Goal: Communication & Community: Answer question/provide support

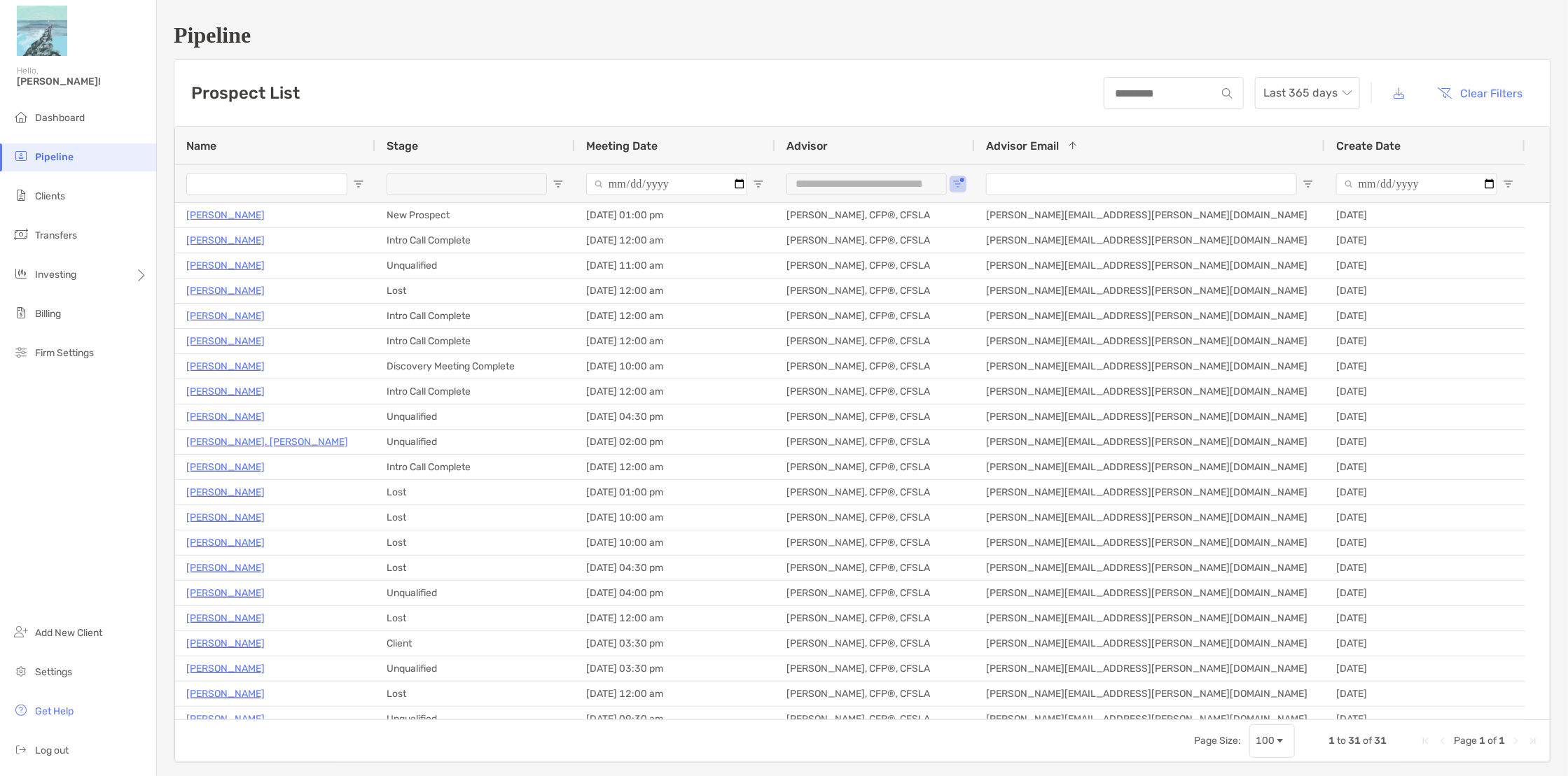
click at [555, 182] on span "Open Filter Menu" at bounding box center [558, 184] width 11 height 11
type input "***"
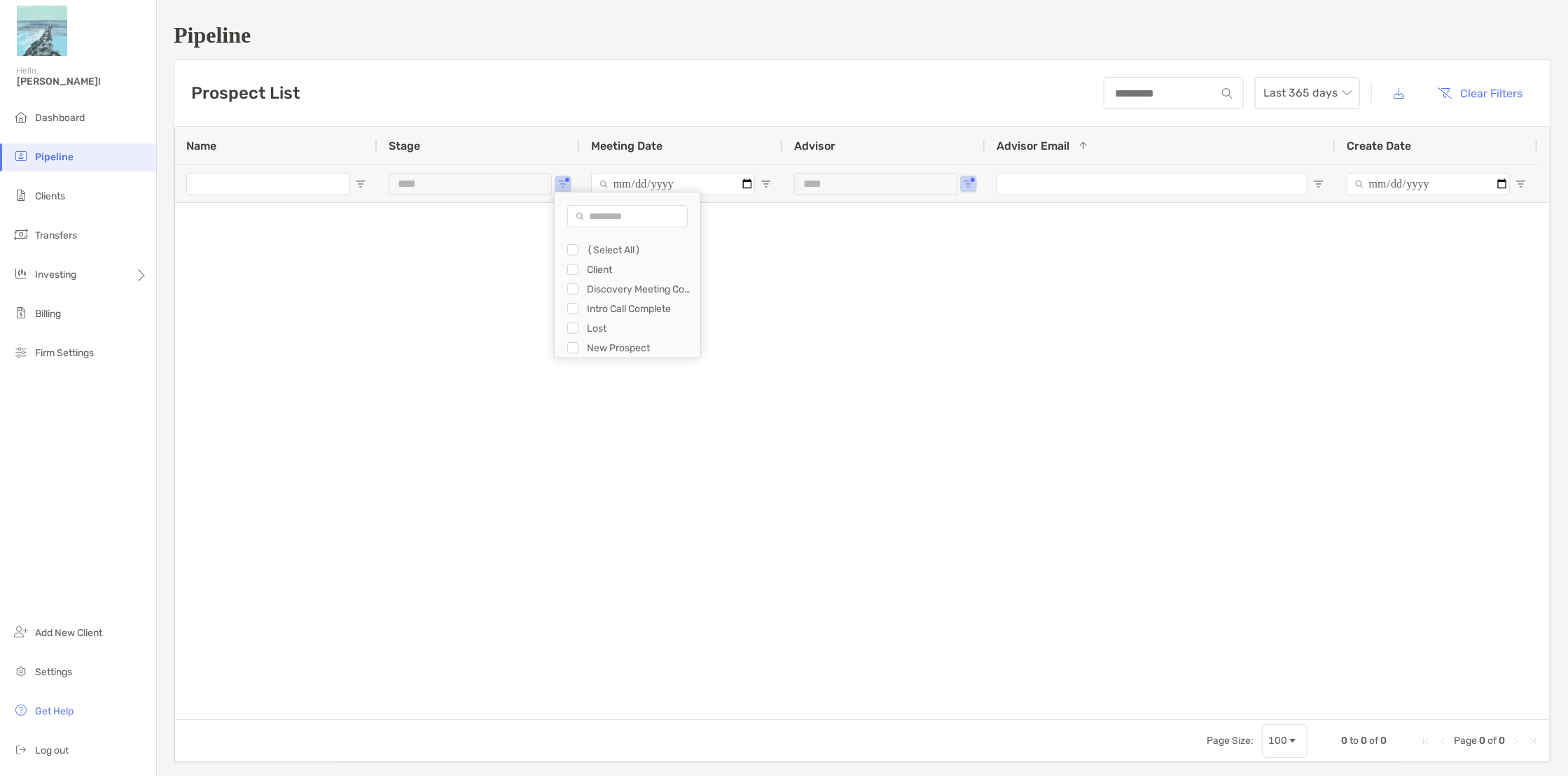
type input "**********"
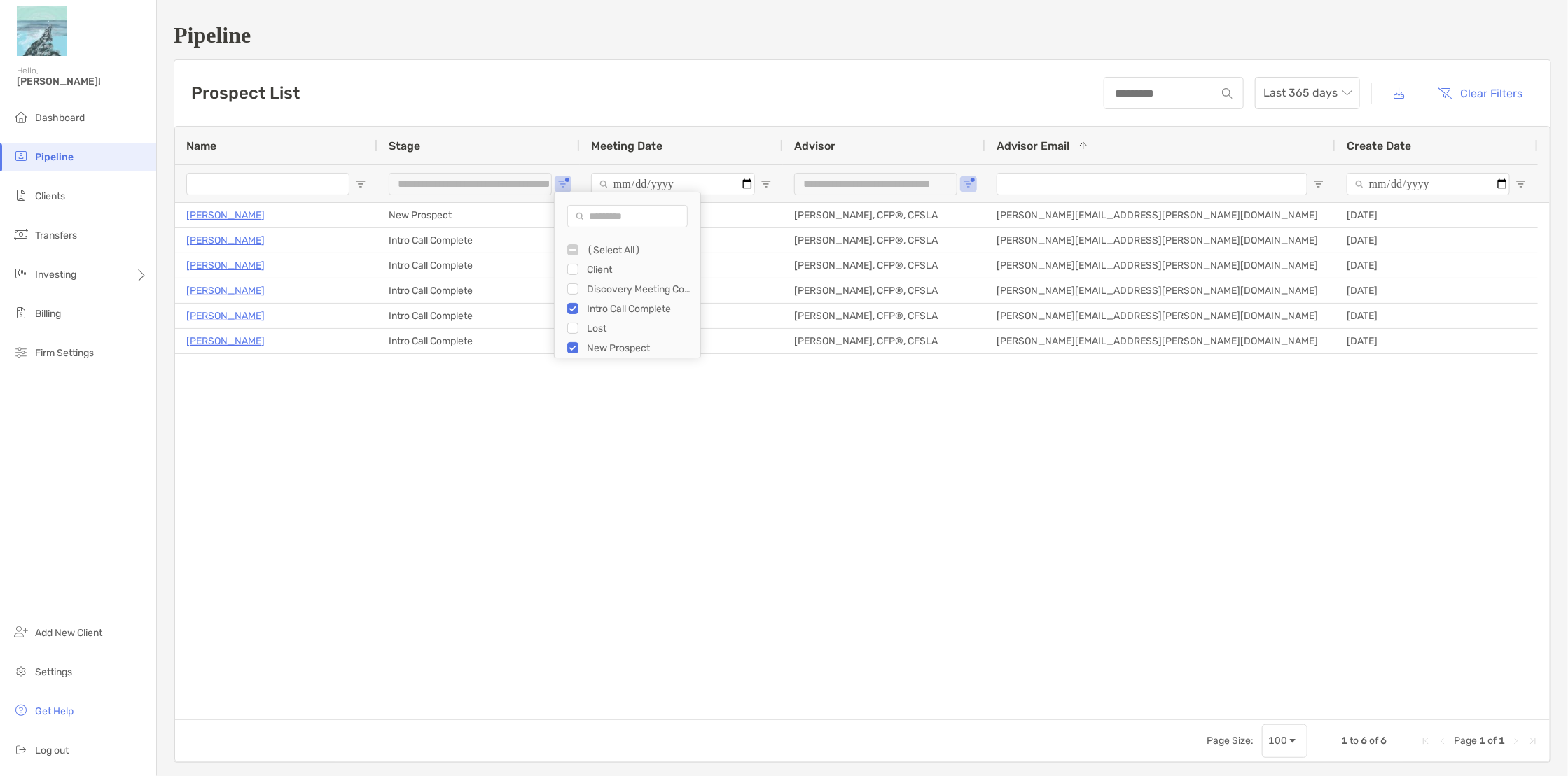
click at [581, 288] on div "Discovery Meeting Complete" at bounding box center [634, 288] width 133 height 19
click at [565, 291] on div "Discovery Meeting Complete" at bounding box center [627, 288] width 146 height 19
click at [578, 290] on div "Discovery Meeting Complete" at bounding box center [634, 288] width 133 height 19
type input "**********"
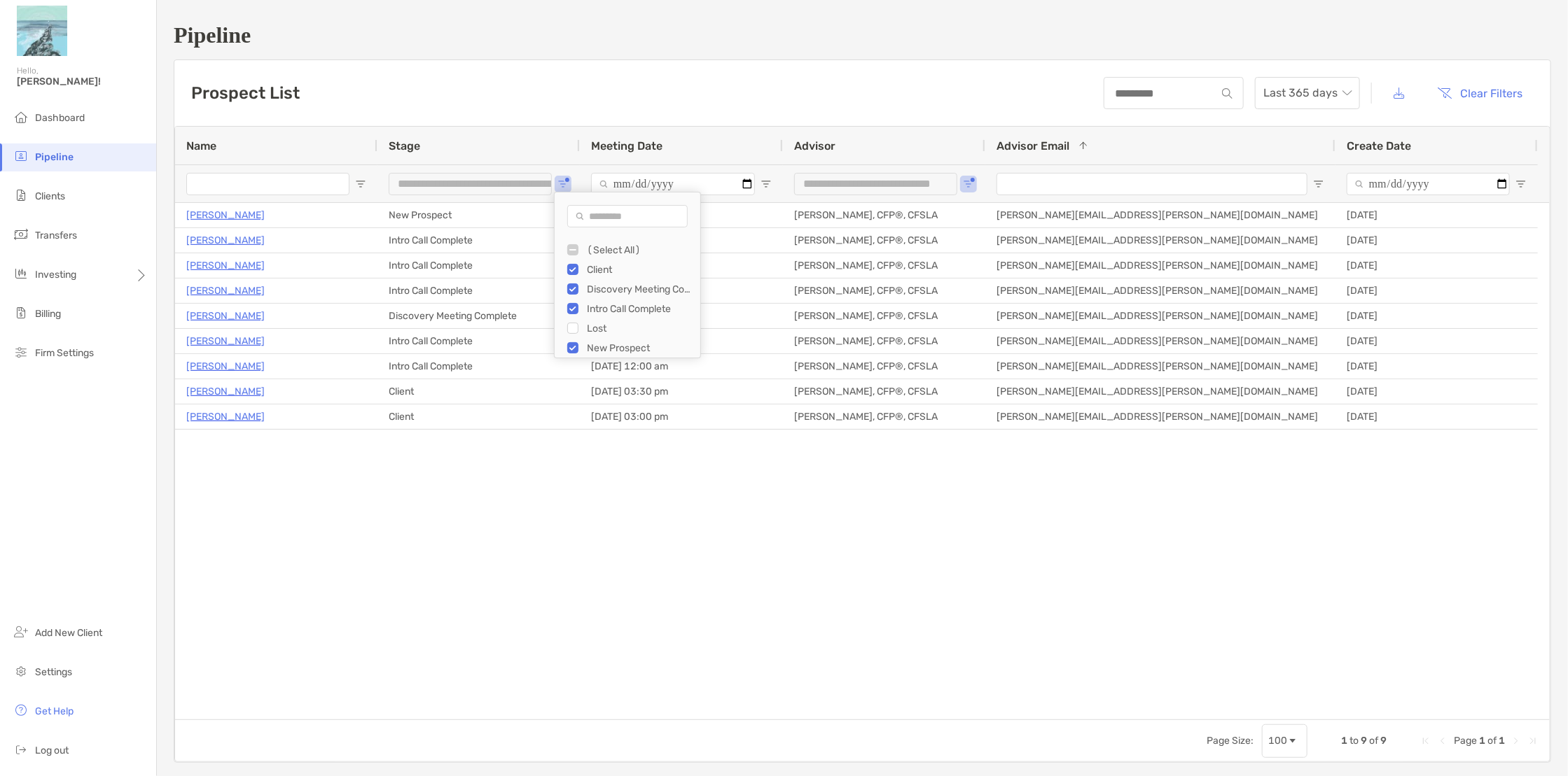
click at [858, 56] on div "**********" at bounding box center [862, 392] width 1411 height 785
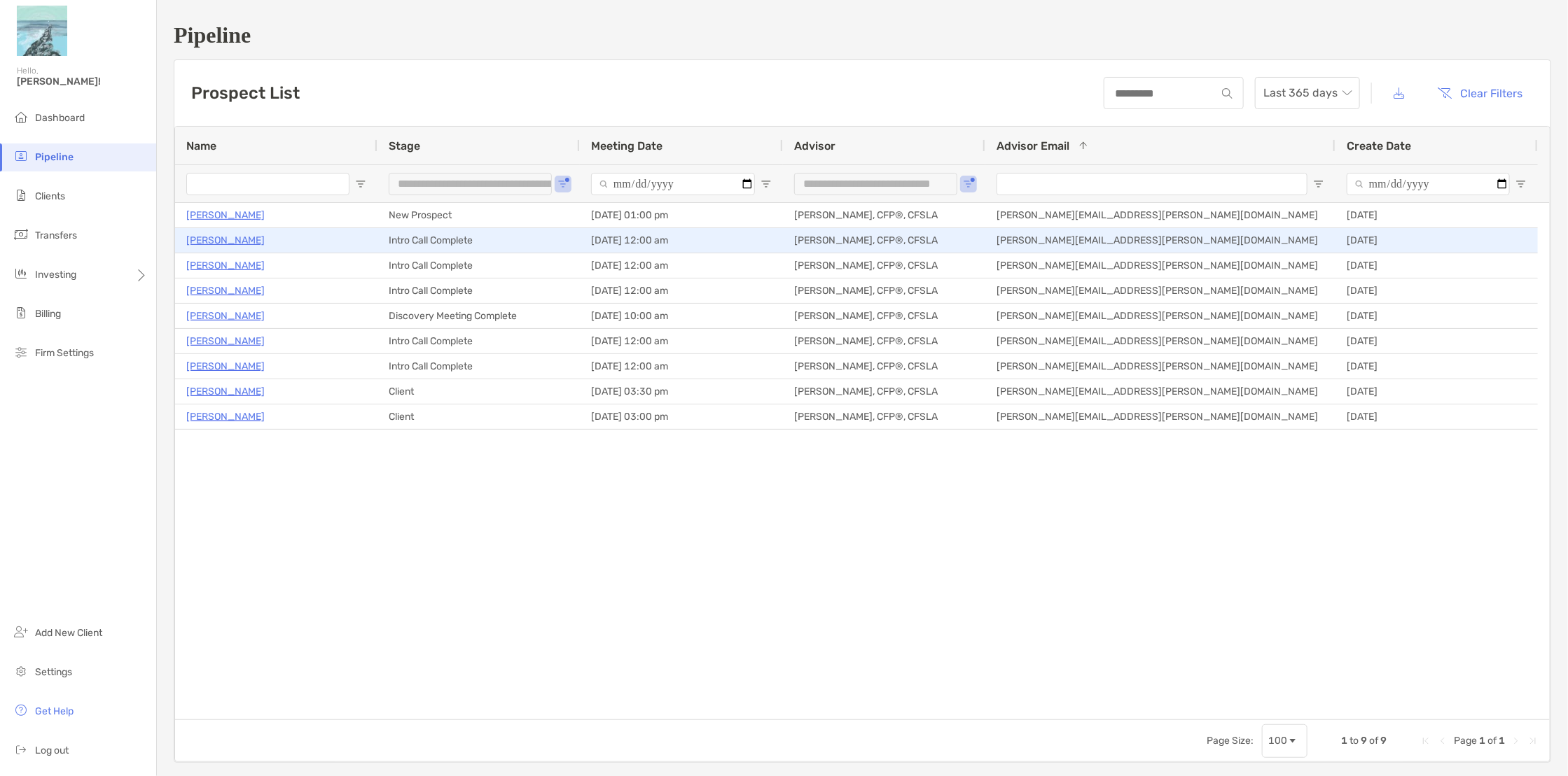
click at [207, 237] on p "Anne Curtiss" at bounding box center [225, 240] width 78 height 18
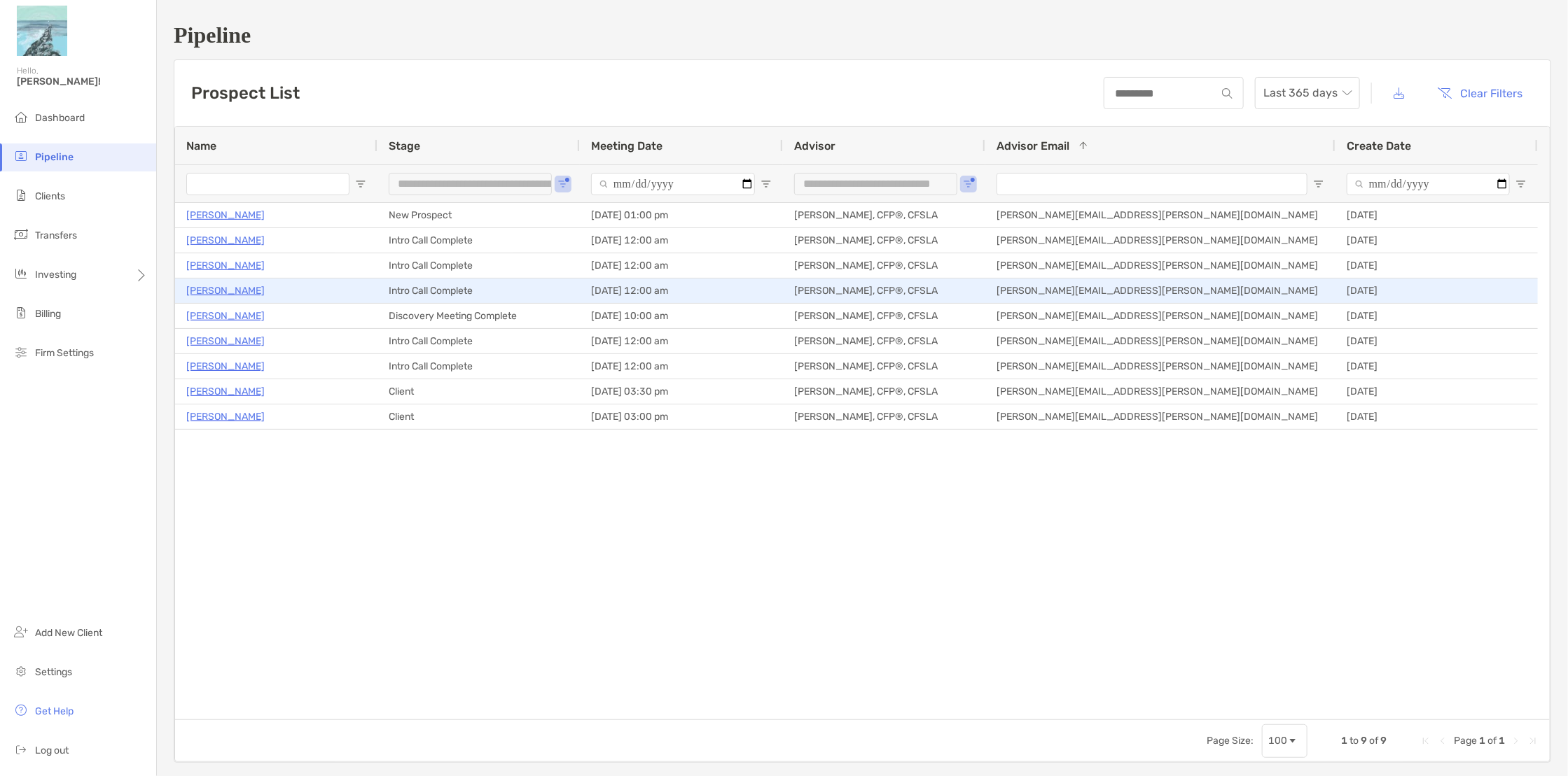
click at [226, 291] on p "Gavin Brennan" at bounding box center [225, 290] width 78 height 18
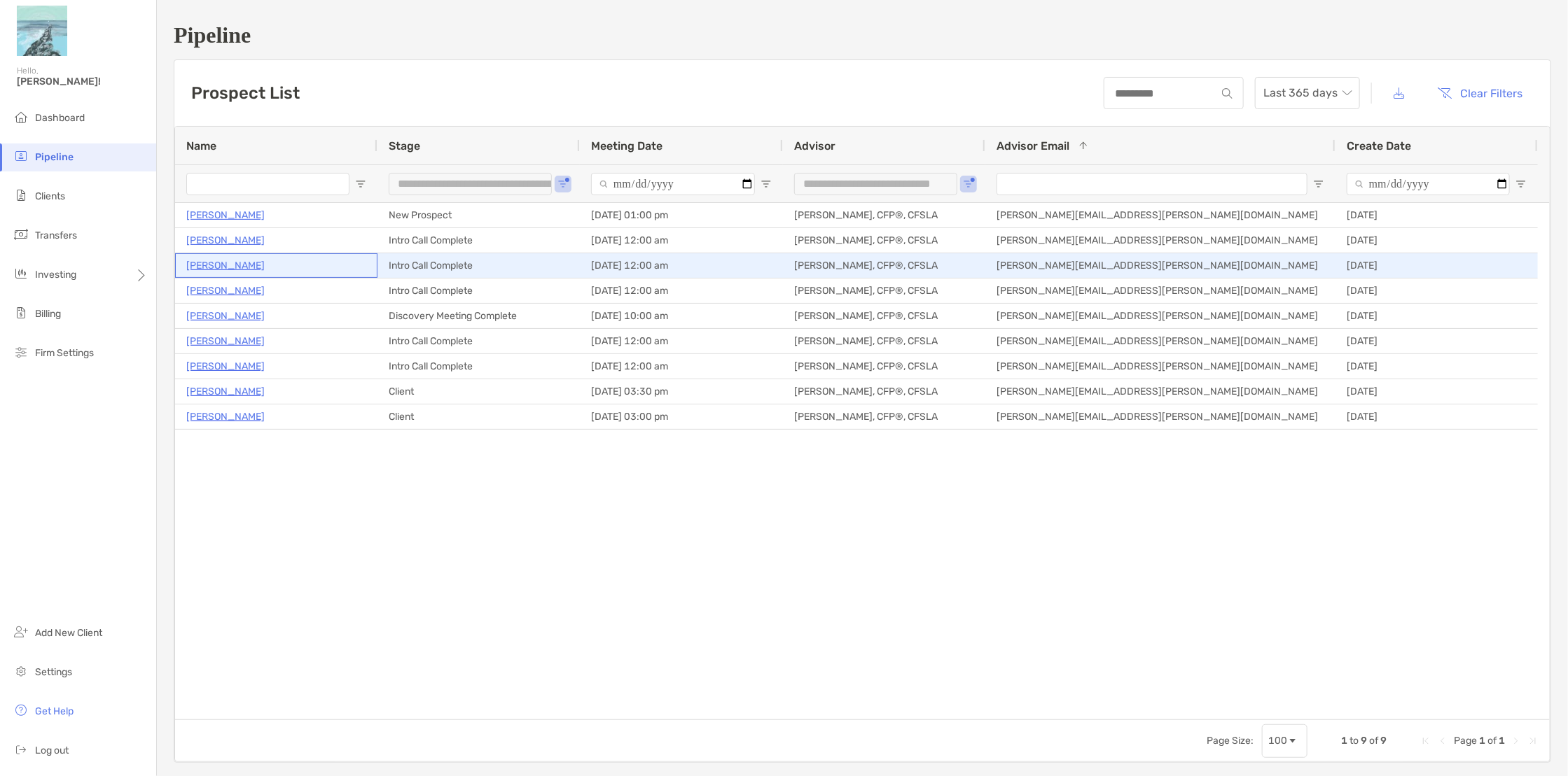
click at [216, 264] on p "Shawn Ozolins" at bounding box center [225, 266] width 78 height 18
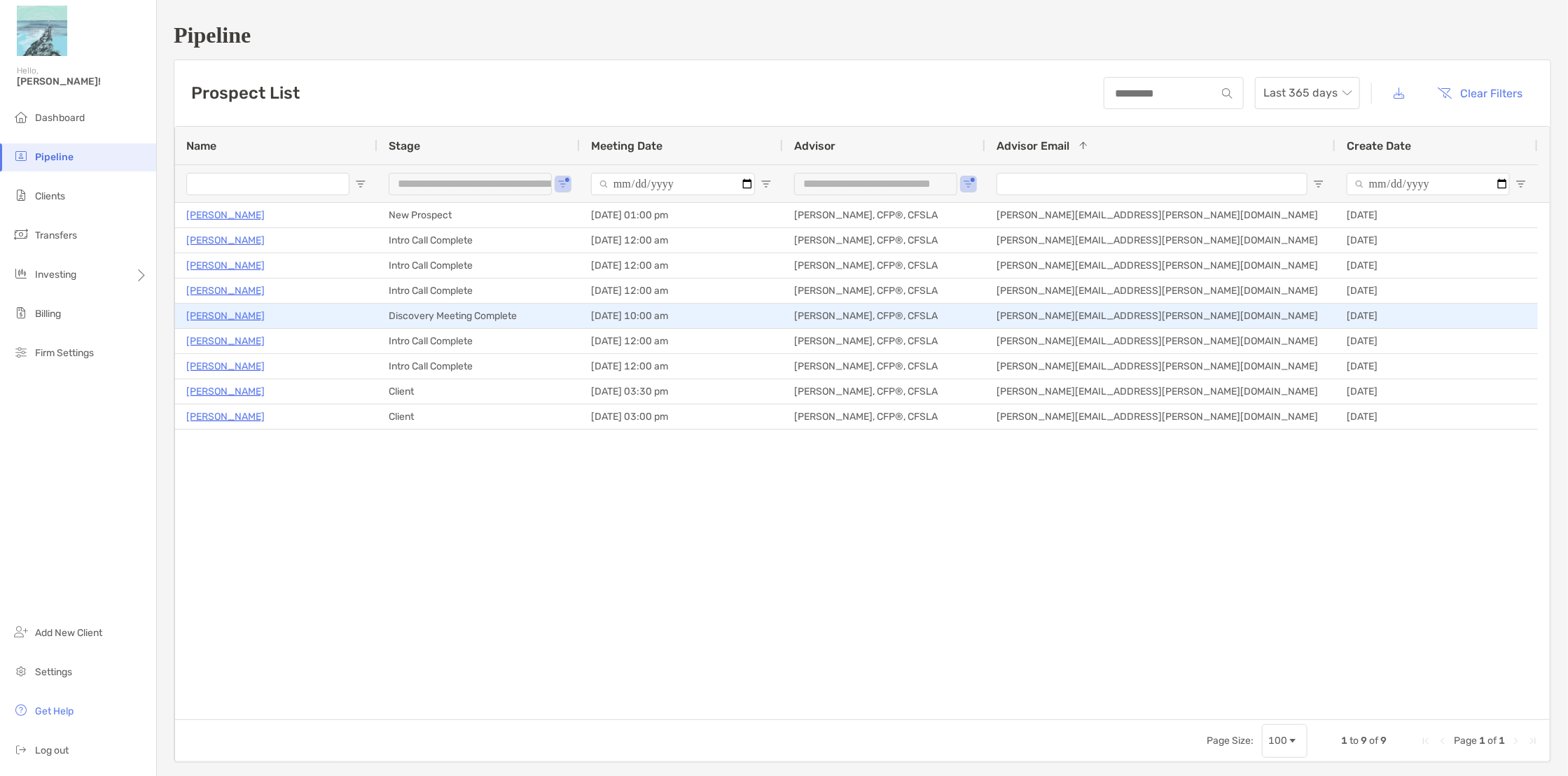
click at [200, 310] on p "[PERSON_NAME]" at bounding box center [225, 315] width 78 height 18
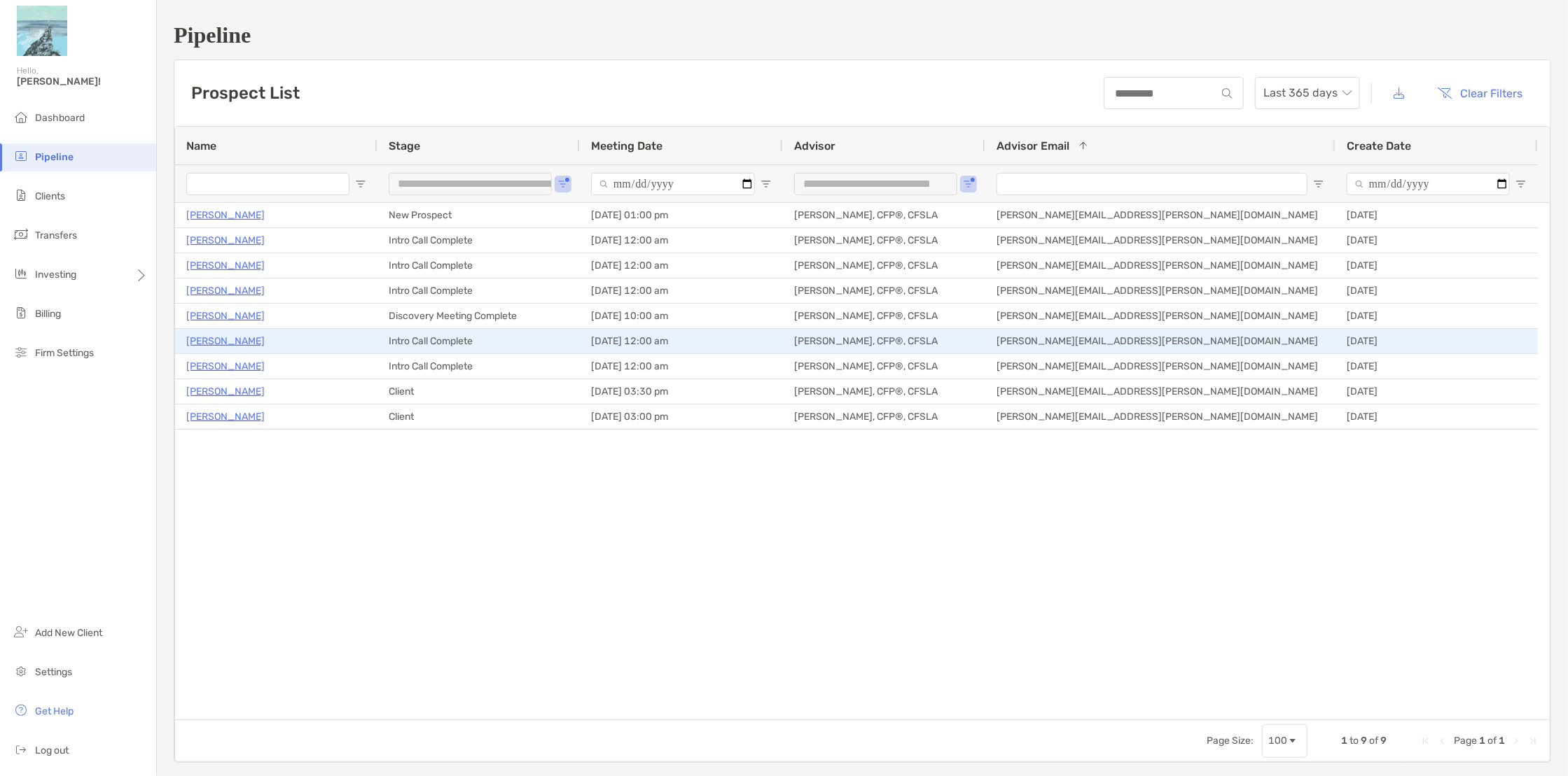
click at [229, 341] on p "Charlie Porritt" at bounding box center [225, 341] width 78 height 18
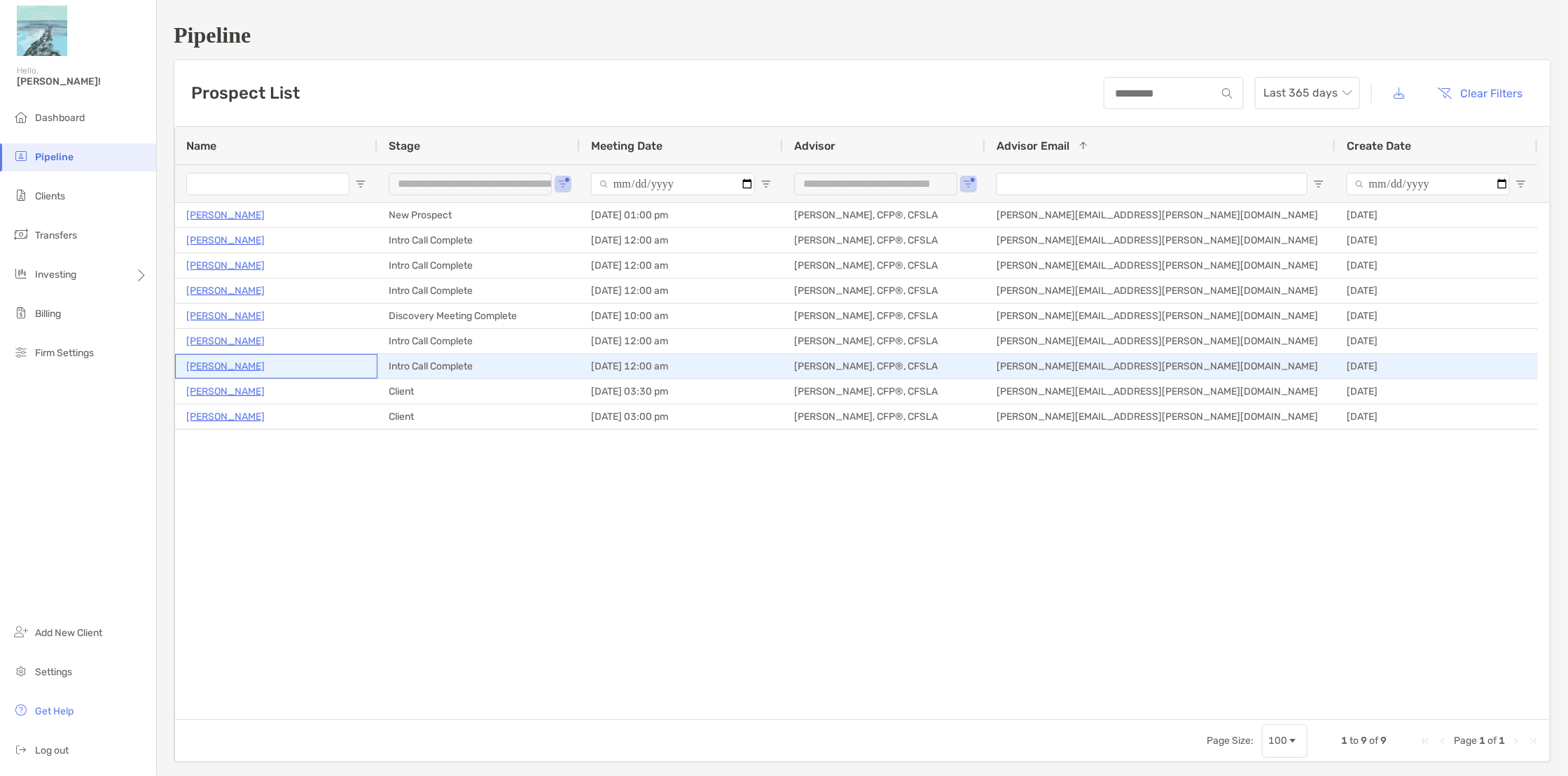
click at [216, 364] on p "Shaun Paul" at bounding box center [225, 366] width 78 height 18
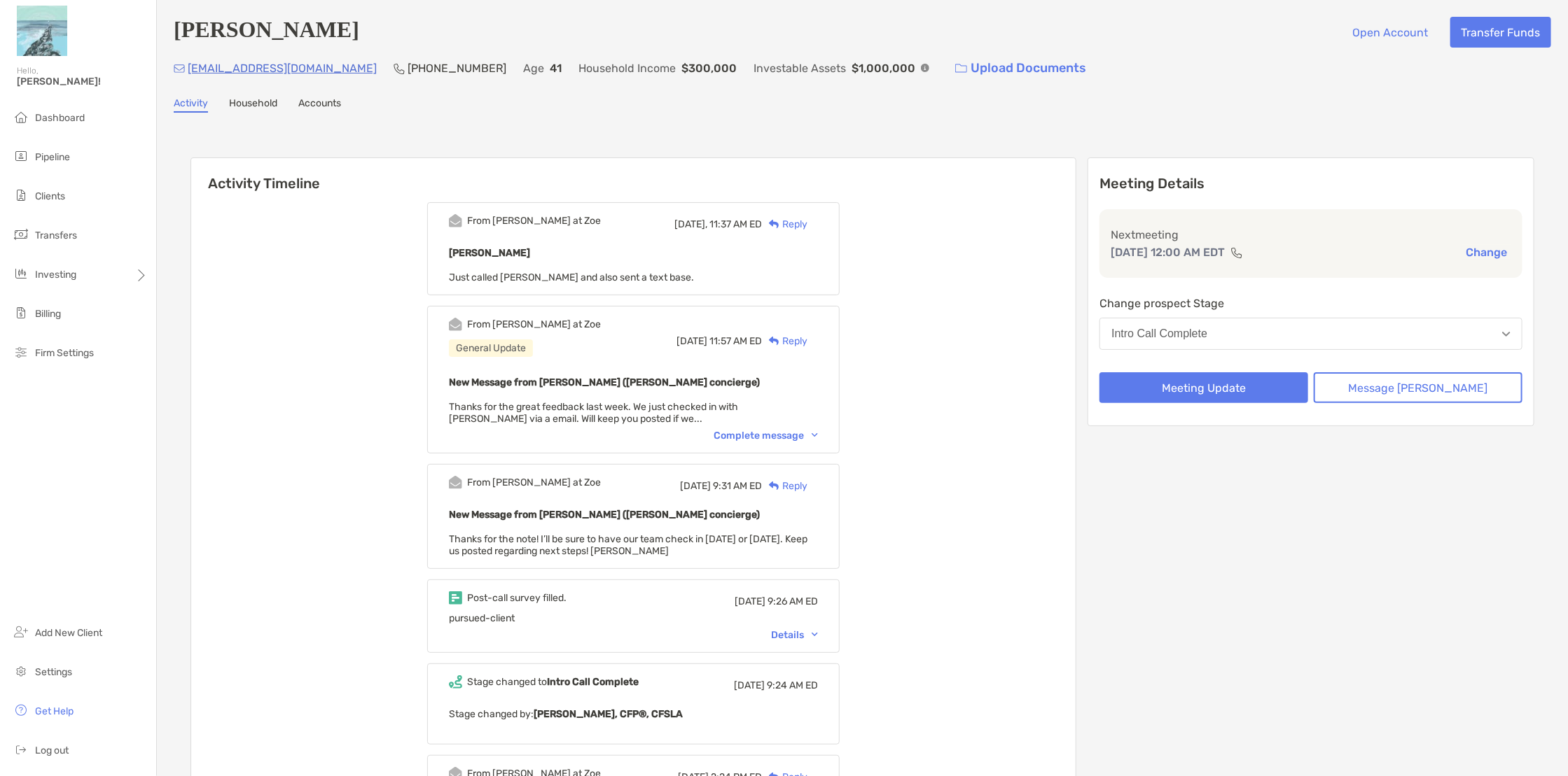
click at [764, 435] on div "Complete message" at bounding box center [766, 436] width 105 height 12
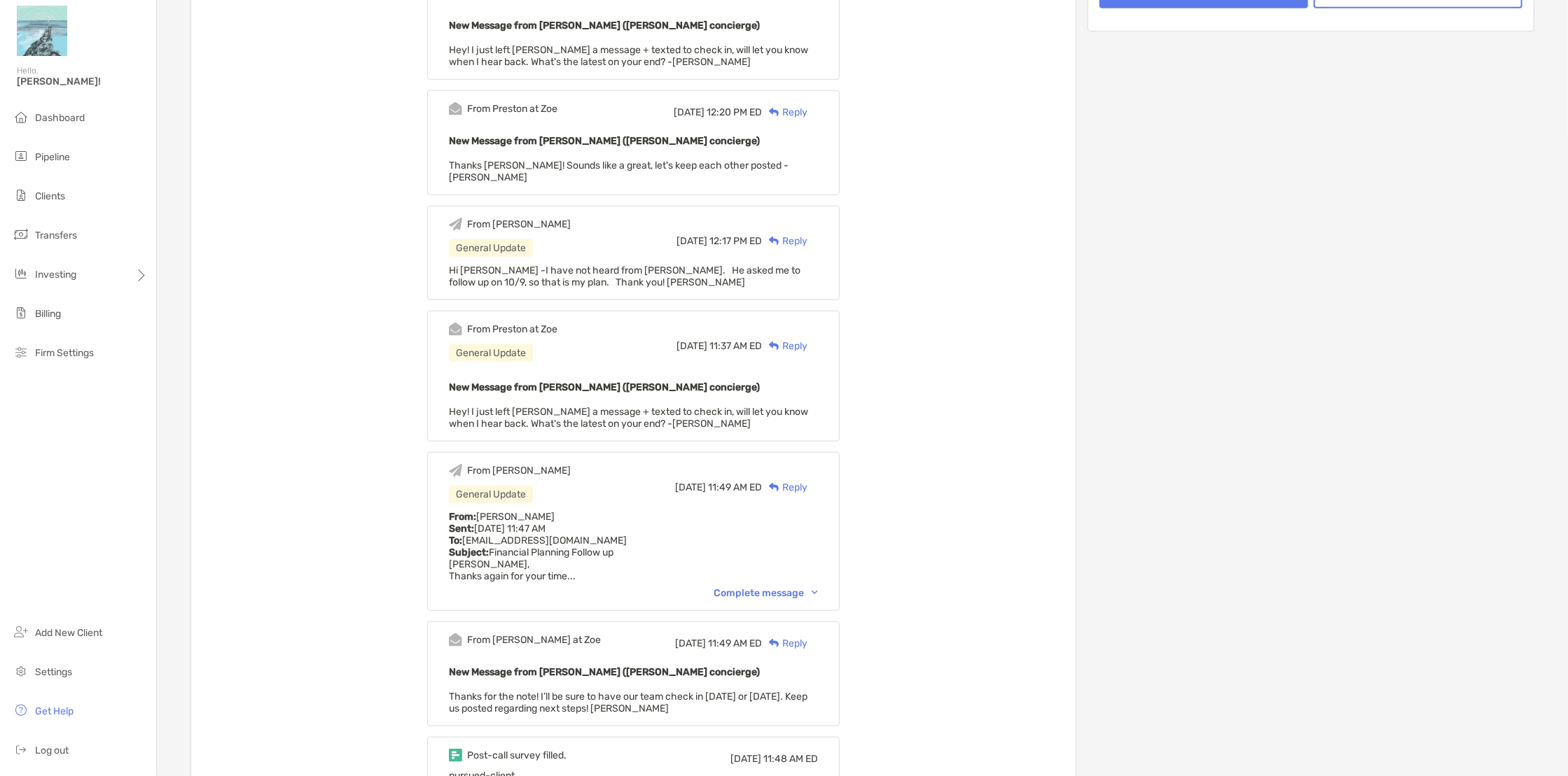
scroll to position [438, 0]
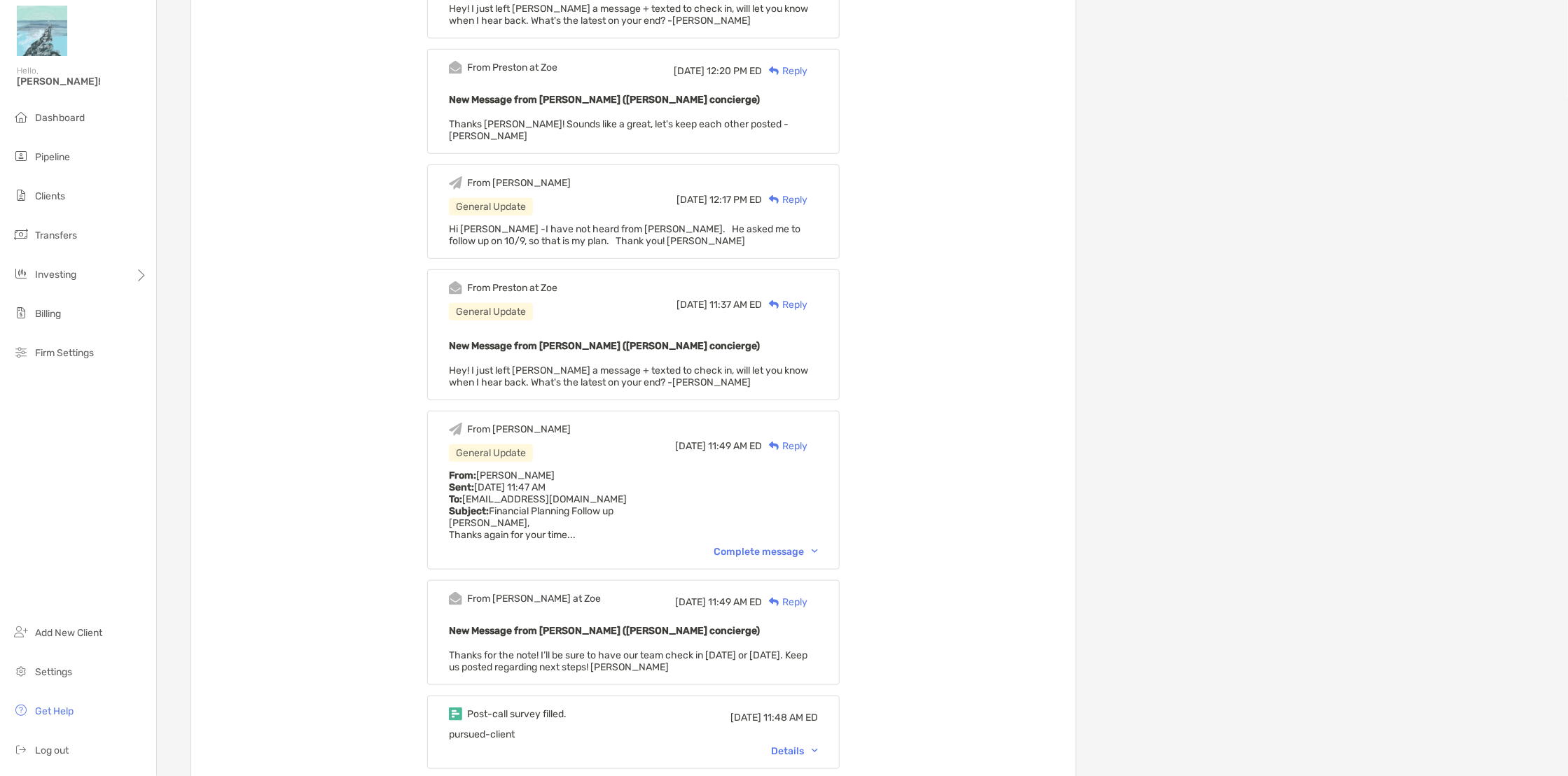
click at [772, 546] on div "Complete message" at bounding box center [766, 552] width 105 height 12
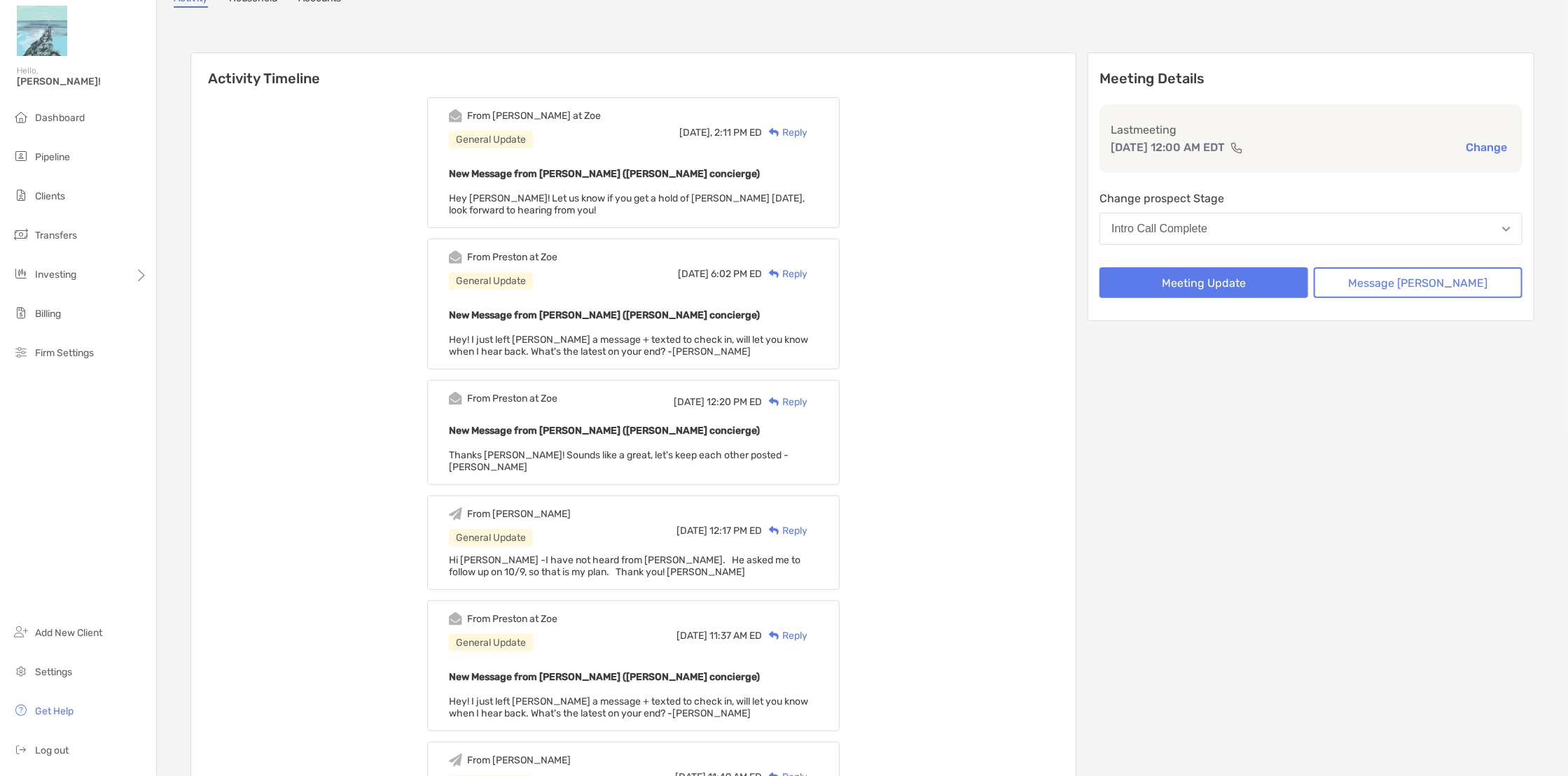
scroll to position [0, 0]
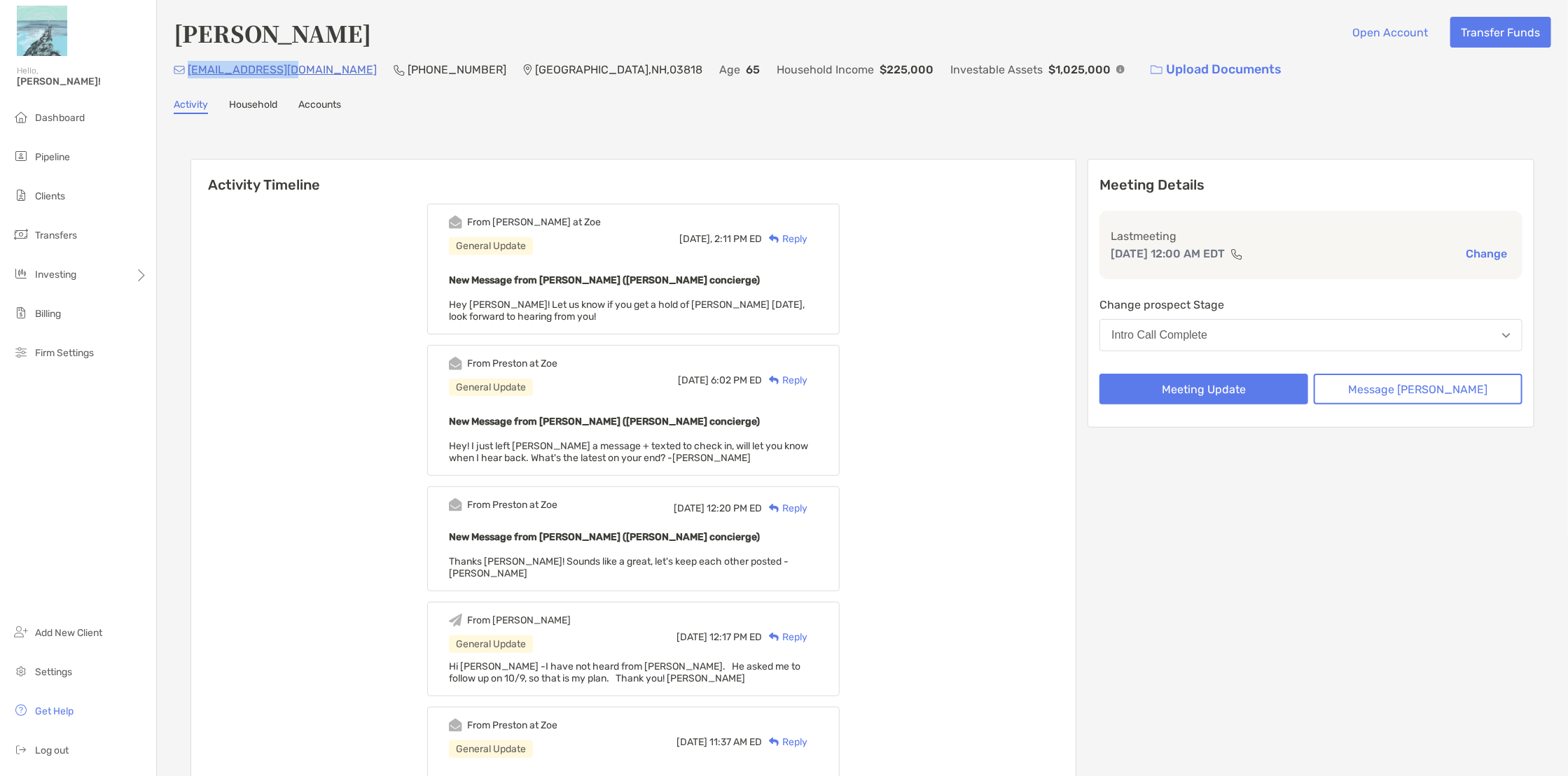
drag, startPoint x: 294, startPoint y: 79, endPoint x: 189, endPoint y: 89, distance: 105.5
copy p "gavgabb@gmail.com"
click at [1192, 52] on div "Gavin Brennan Open Account Transfer Funds gavgabb@gmail.com (301) 651-4683 Alba…" at bounding box center [862, 51] width 1377 height 67
click at [805, 232] on div "Reply" at bounding box center [785, 239] width 46 height 14
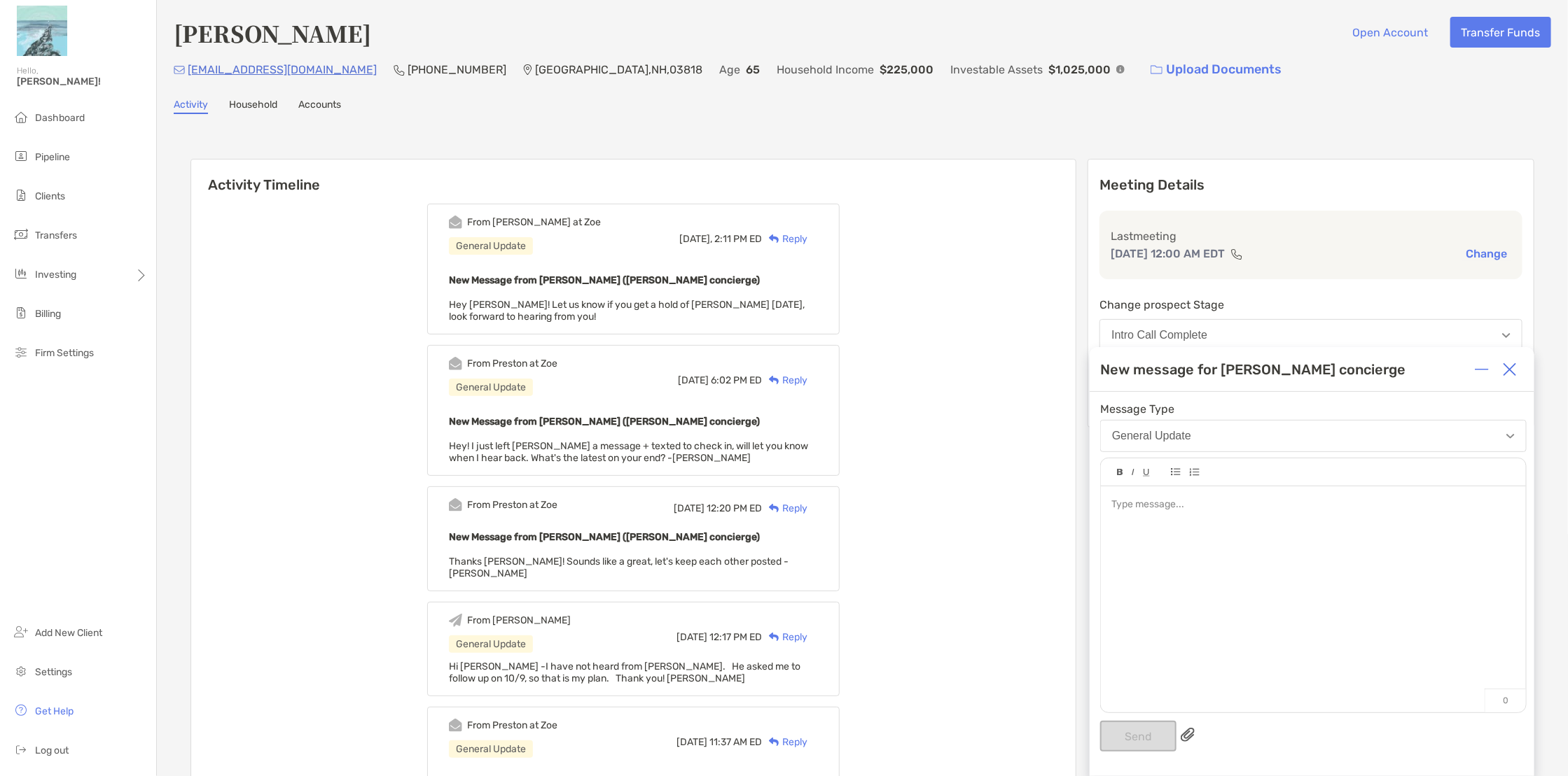
click at [1123, 525] on div at bounding box center [1314, 592] width 425 height 212
click at [1122, 525] on div at bounding box center [1314, 592] width 425 height 212
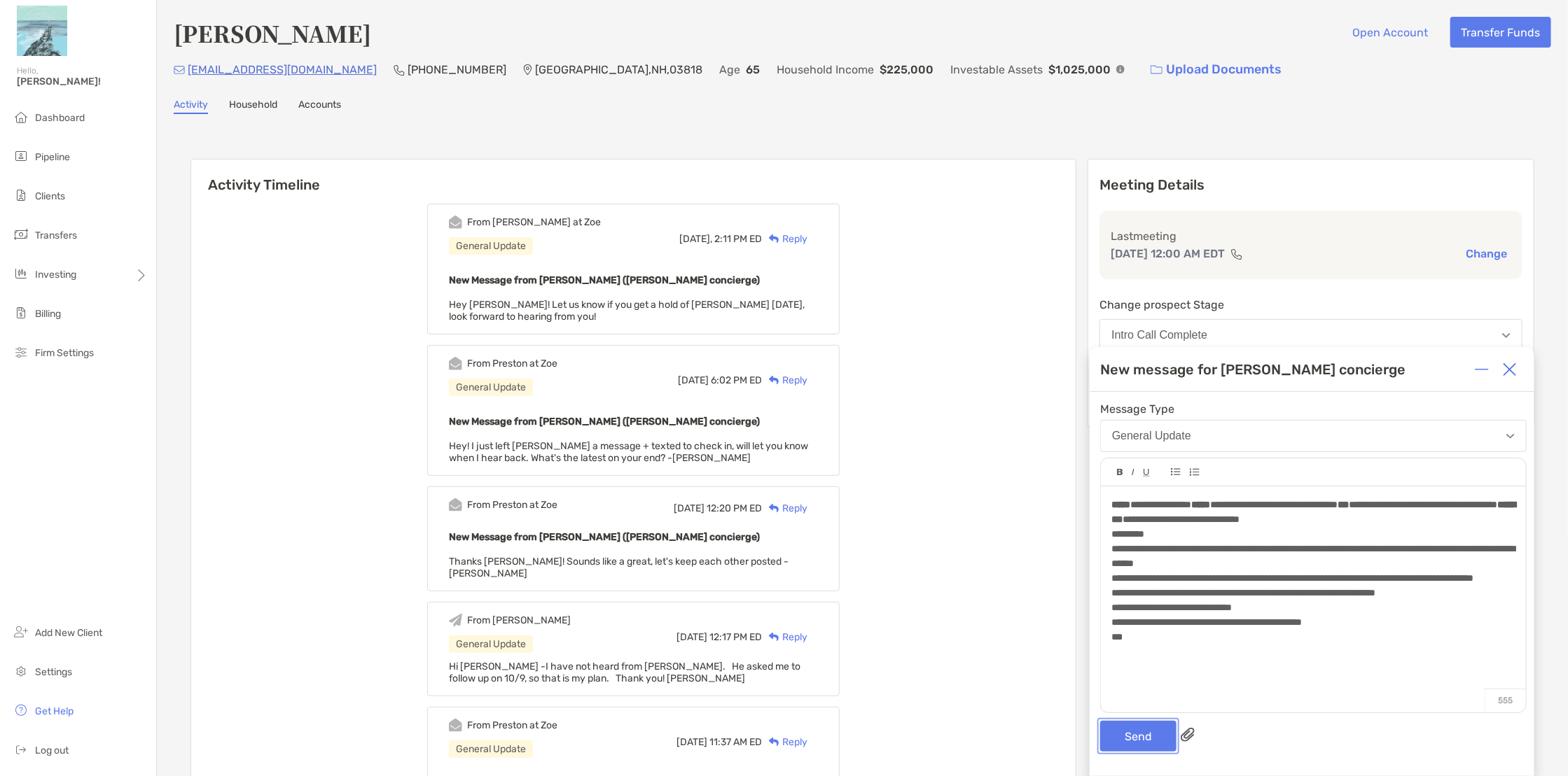
click at [1133, 741] on button "Send" at bounding box center [1138, 736] width 76 height 31
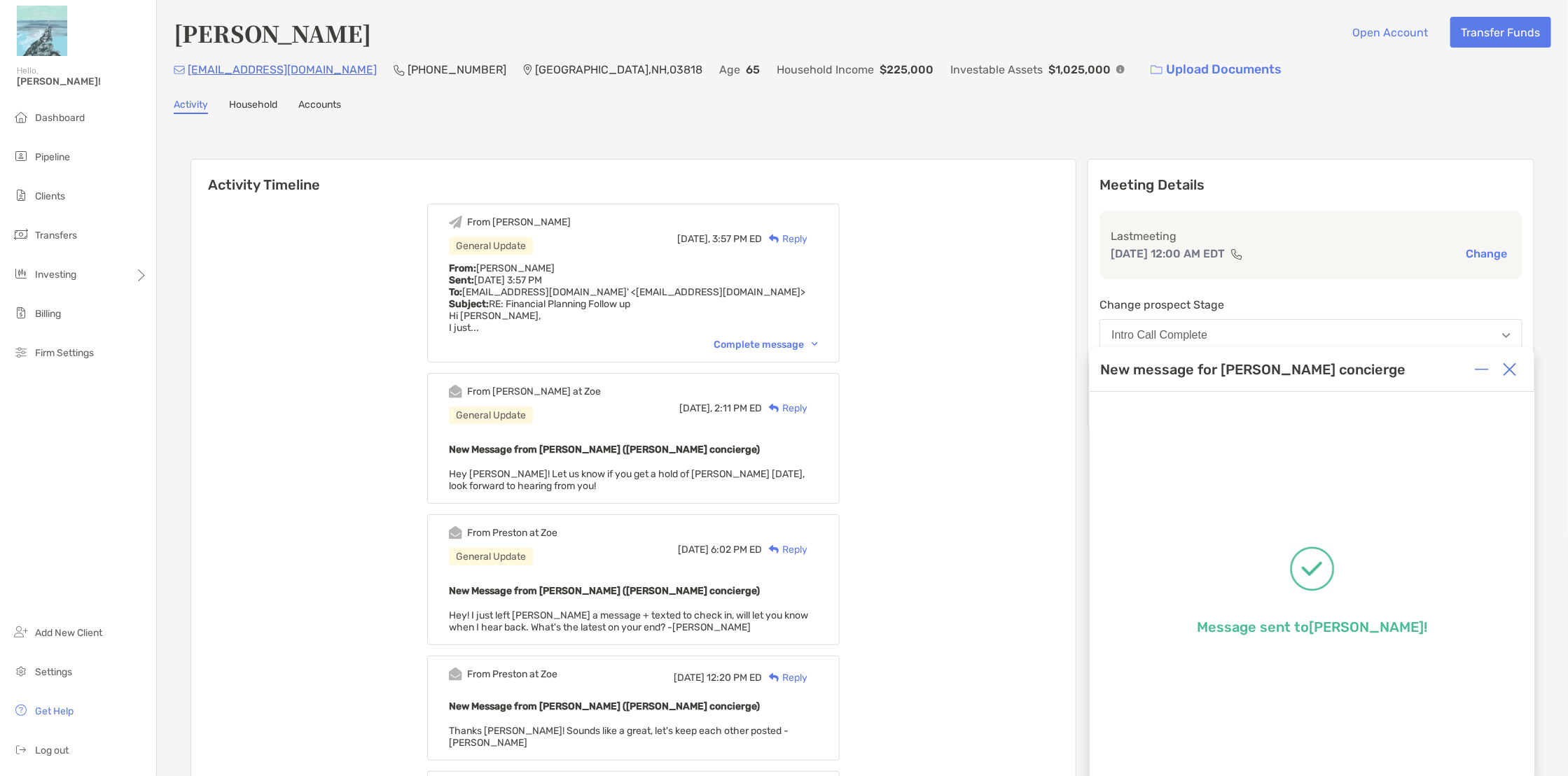
click at [1504, 369] on img at bounding box center [1510, 369] width 14 height 14
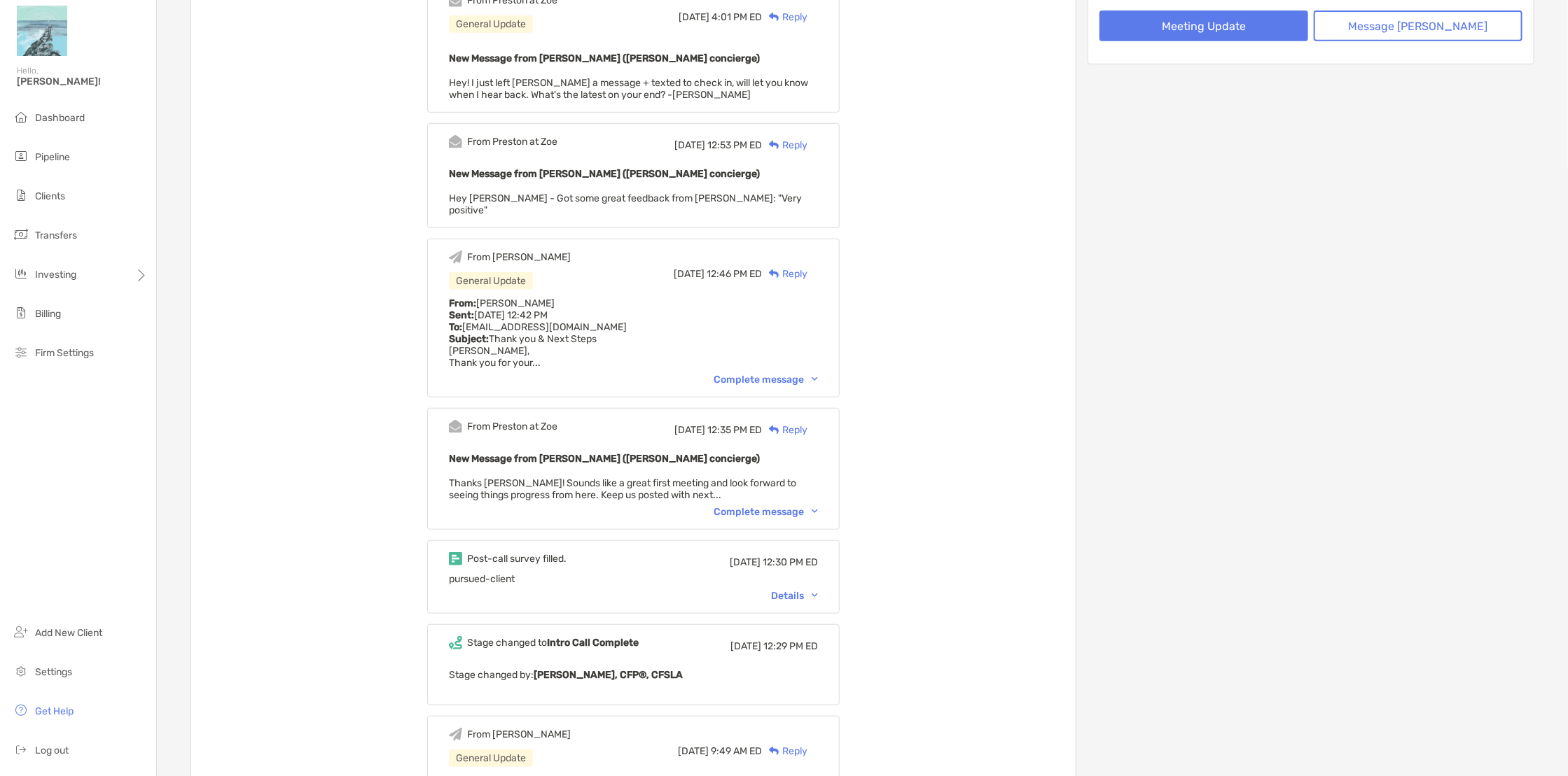
scroll to position [350, 0]
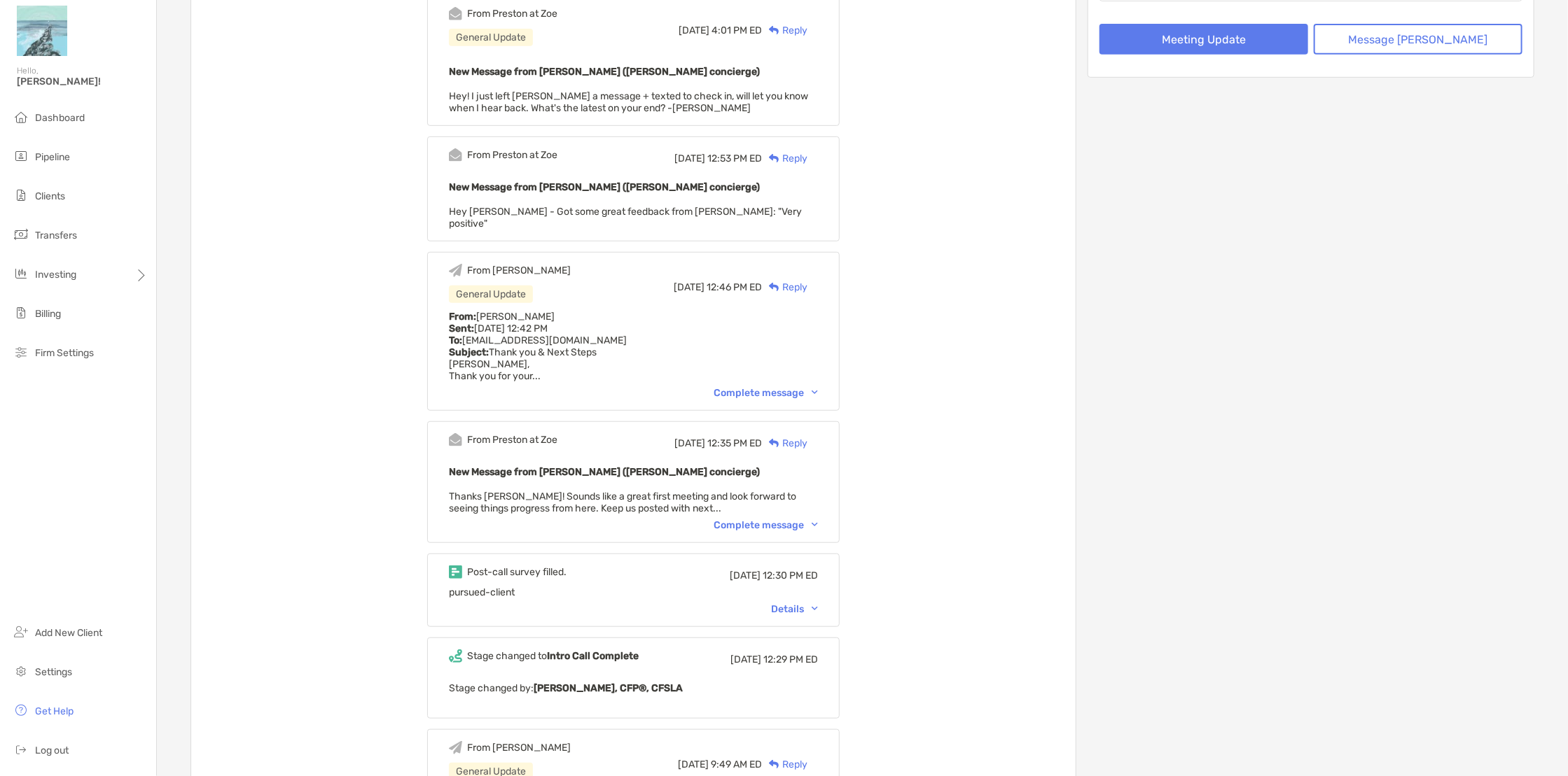
click at [767, 387] on div "Complete message" at bounding box center [766, 393] width 105 height 12
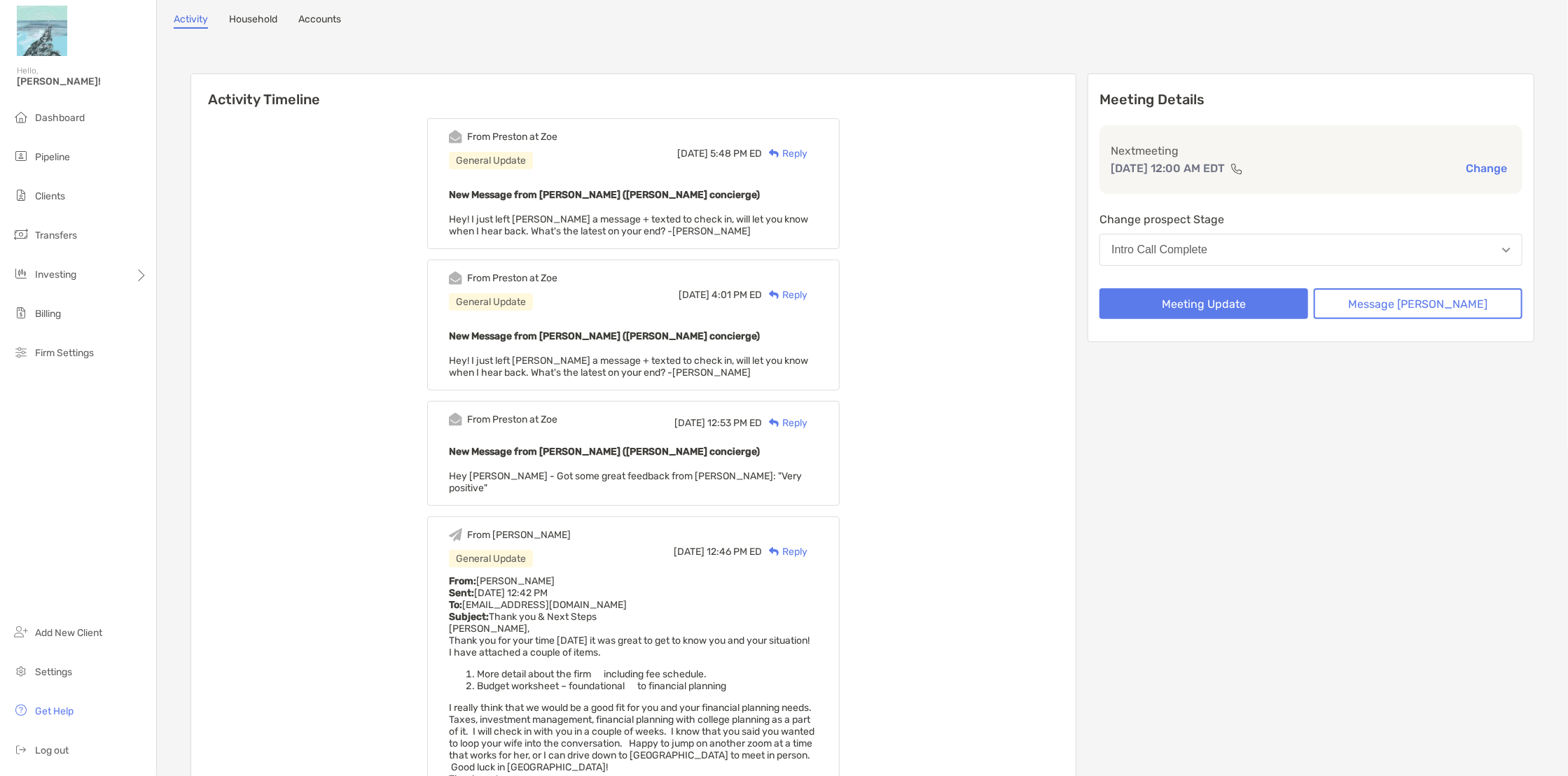
scroll to position [0, 0]
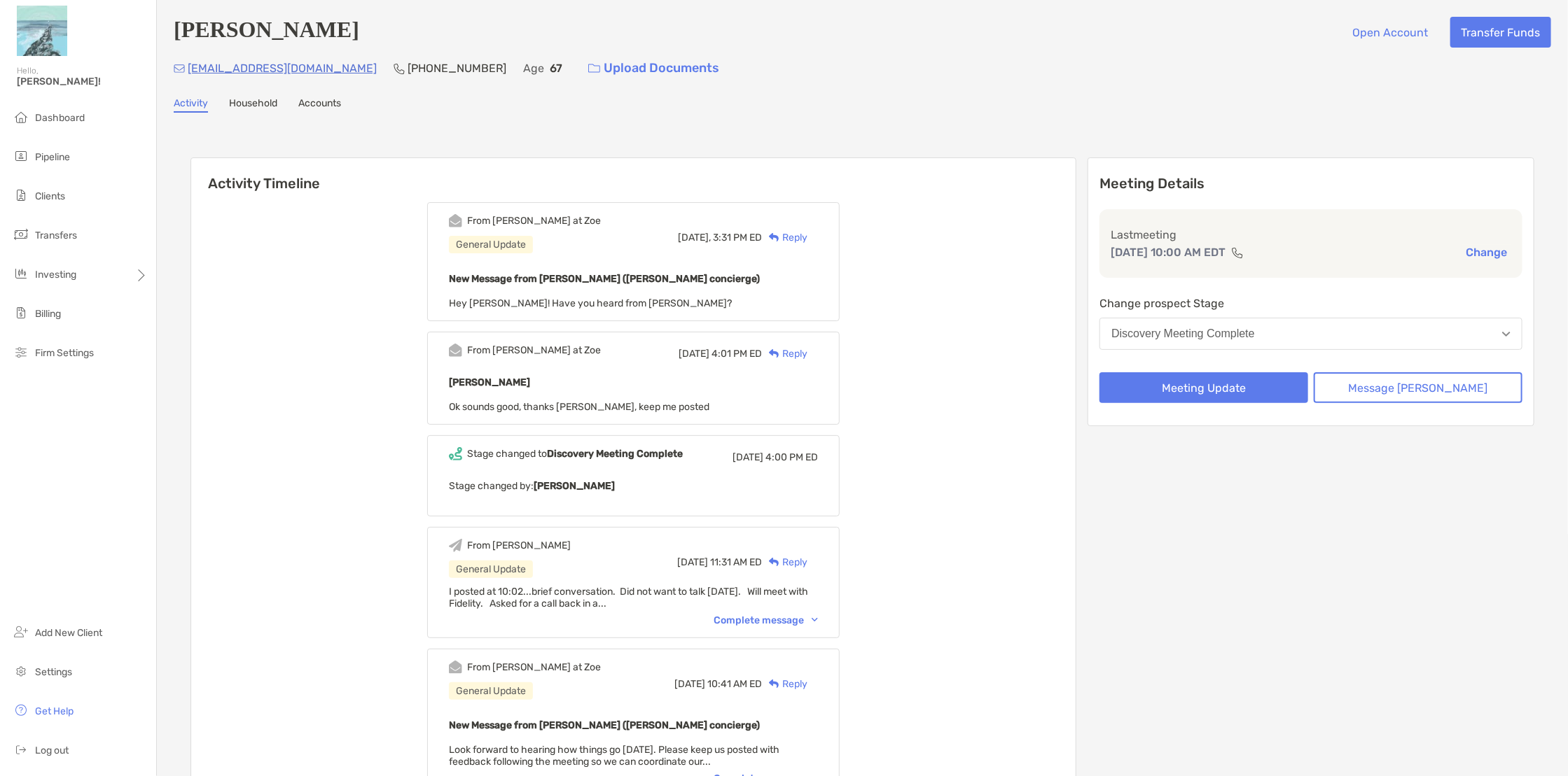
click at [780, 236] on img at bounding box center [774, 237] width 10 height 9
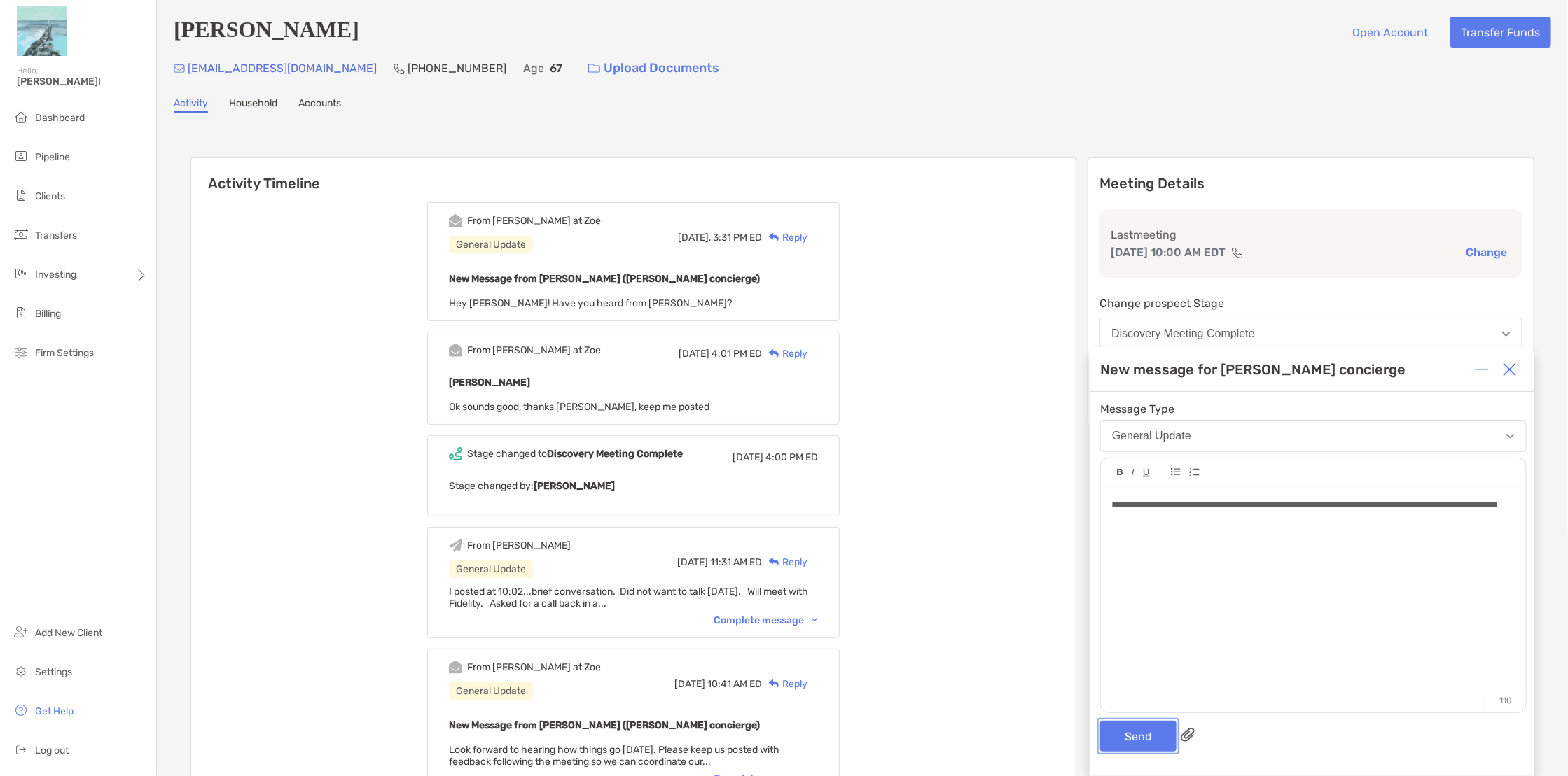
drag, startPoint x: 1136, startPoint y: 741, endPoint x: 1100, endPoint y: 725, distance: 39.4
click at [1136, 741] on button "Send" at bounding box center [1138, 736] width 76 height 31
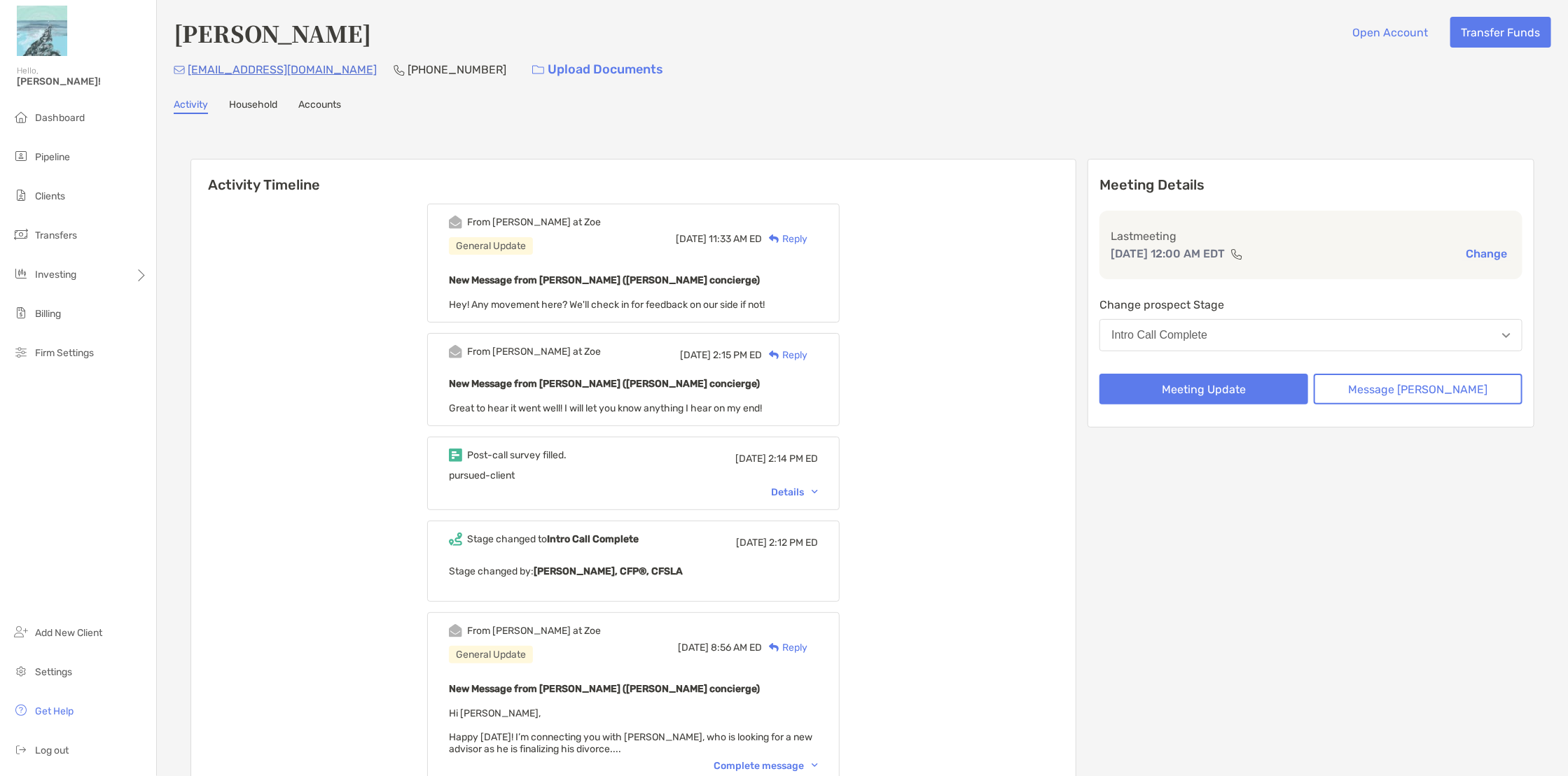
click at [798, 234] on div "Reply" at bounding box center [785, 239] width 46 height 14
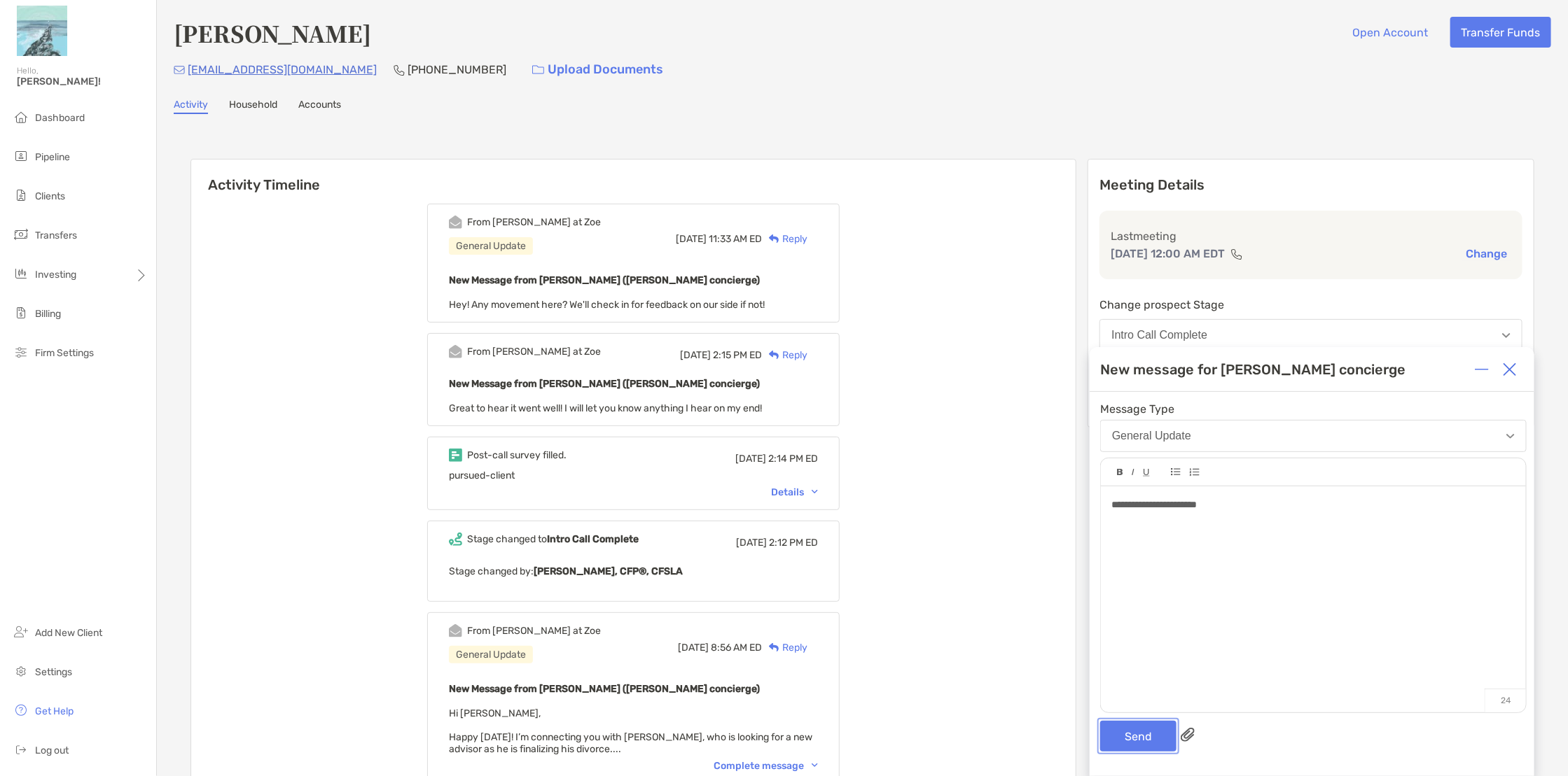
click at [1117, 736] on button "Send" at bounding box center [1138, 736] width 76 height 31
